Goal: Navigation & Orientation: Understand site structure

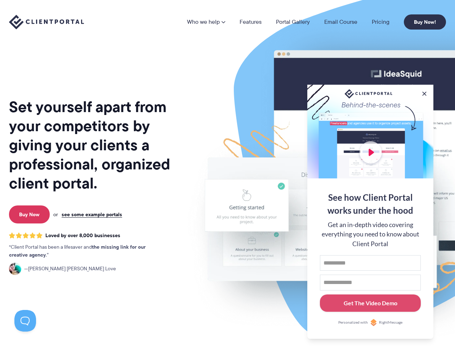
click at [227, 173] on img at bounding box center [376, 178] width 404 height 345
click at [206, 22] on link "Who we help" at bounding box center [206, 22] width 38 height 6
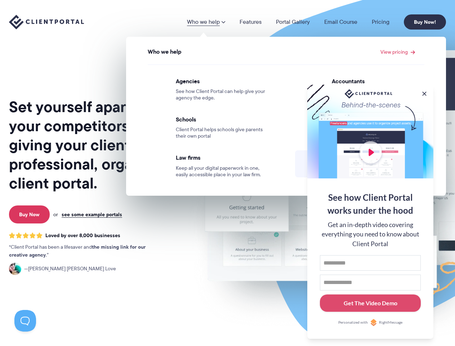
click at [424, 92] on button at bounding box center [424, 93] width 7 height 7
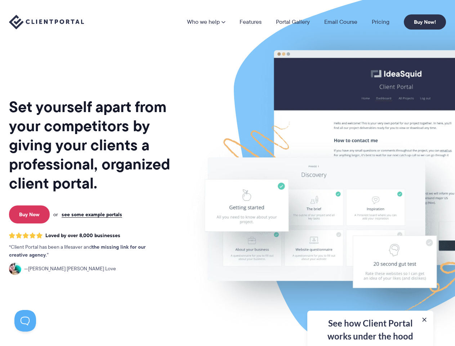
click at [370, 211] on img at bounding box center [376, 178] width 404 height 345
click at [25, 321] on button at bounding box center [25, 321] width 22 height 22
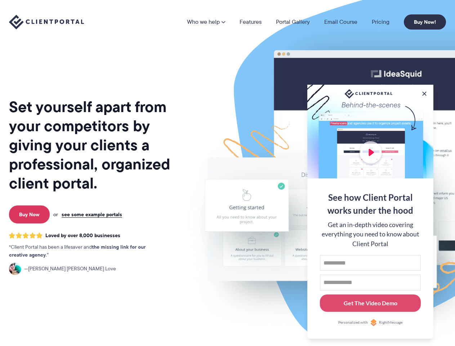
click at [227, 173] on img at bounding box center [376, 178] width 404 height 345
click at [206, 22] on link "Who we help" at bounding box center [206, 22] width 38 height 6
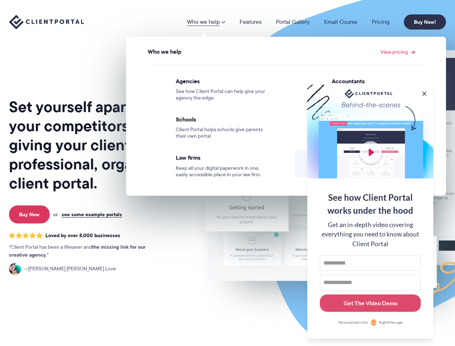
click at [424, 92] on button at bounding box center [424, 93] width 7 height 7
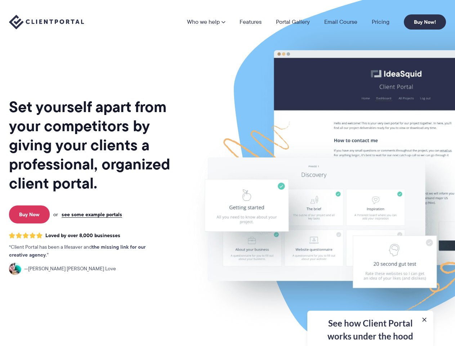
click at [370, 211] on img at bounding box center [376, 178] width 404 height 345
